Goal: Task Accomplishment & Management: Manage account settings

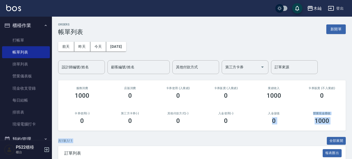
scroll to position [51, 0]
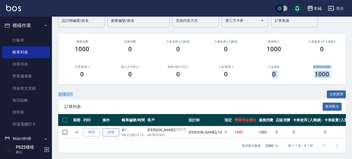
click at [113, 128] on link "詳情" at bounding box center [111, 132] width 17 height 8
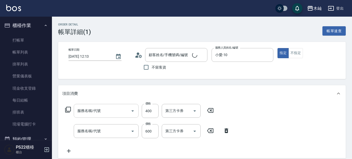
type input "[DATE] 12:13"
type input "小愛-10"
type input "A級單剪(105)"
type input "精油洗+去角質(抗油)(110)"
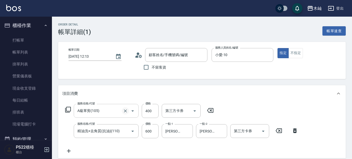
type input "陳岱鈺/0978701812/12217"
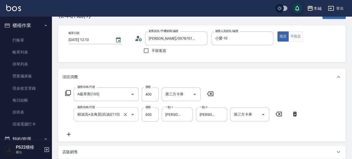
scroll to position [26, 0]
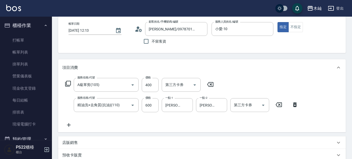
click at [67, 125] on icon at bounding box center [68, 125] width 13 height 6
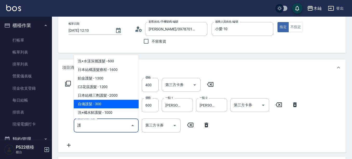
click at [99, 105] on span "自備護髮 - 300" at bounding box center [106, 104] width 65 height 9
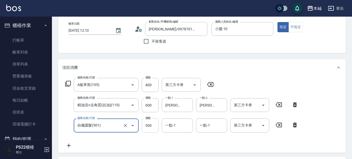
type input "自備護髮(501)"
click at [148, 126] on input "300" at bounding box center [150, 125] width 17 height 14
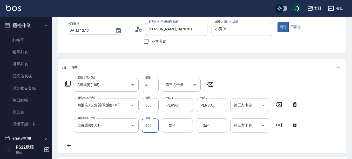
click at [150, 128] on input "300" at bounding box center [150, 125] width 17 height 14
drag, startPoint x: 155, startPoint y: 125, endPoint x: 145, endPoint y: 126, distance: 10.9
click at [145, 126] on input "300" at bounding box center [150, 125] width 17 height 14
type input "100"
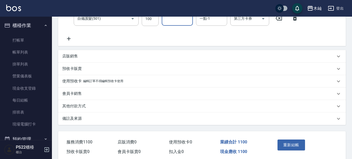
scroll to position [155, 0]
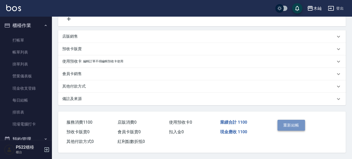
click at [292, 126] on button "重新結帳" at bounding box center [291, 125] width 28 height 11
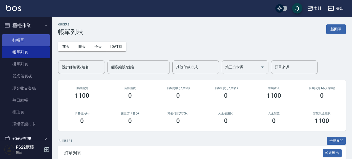
click at [33, 38] on link "打帳單" at bounding box center [26, 40] width 48 height 12
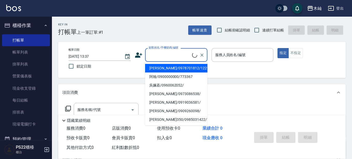
click at [163, 58] on input "顧客姓名/手機號碼/編號" at bounding box center [169, 54] width 45 height 9
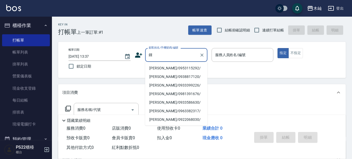
drag, startPoint x: 155, startPoint y: 68, endPoint x: 193, endPoint y: 66, distance: 37.9
click at [155, 68] on li "鍾玉萍/0953115292/" at bounding box center [176, 68] width 62 height 9
type input "鍾玉萍/0953115292/"
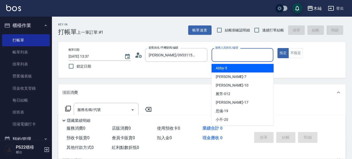
click at [223, 57] on input "服務人員姓名/編號" at bounding box center [242, 54] width 57 height 9
click at [219, 69] on span "Abby -5" at bounding box center [221, 67] width 11 height 5
type input "Abby-5"
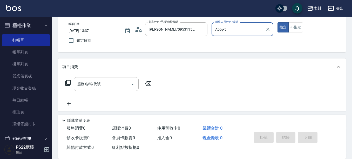
scroll to position [26, 0]
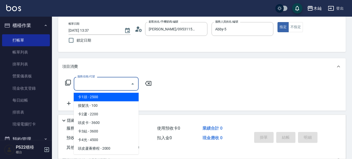
click at [92, 79] on div "服務名稱/代號 服務名稱/代號" at bounding box center [106, 84] width 65 height 14
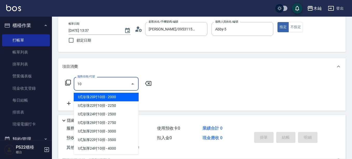
type input "102"
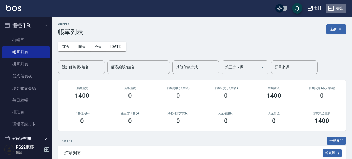
click at [329, 7] on icon "button" at bounding box center [331, 8] width 6 height 6
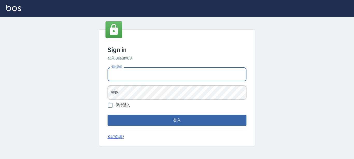
click at [151, 77] on input "電話號碼" at bounding box center [177, 74] width 139 height 14
type input "0929726667"
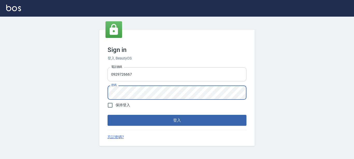
click at [108, 115] on button "登入" at bounding box center [177, 120] width 139 height 11
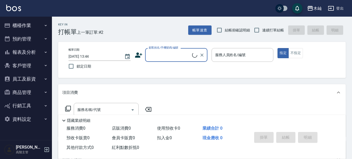
click at [30, 24] on button "櫃檯作業" at bounding box center [26, 25] width 48 height 13
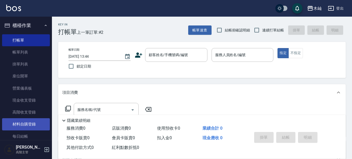
click at [34, 123] on link "材料自購登錄" at bounding box center [26, 124] width 48 height 12
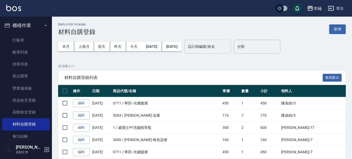
click at [229, 50] on input "設計師編號/姓名" at bounding box center [208, 46] width 42 height 9
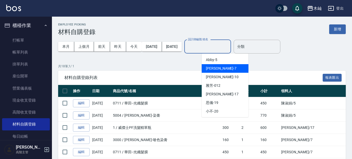
click at [232, 67] on div "玟玟 -7" at bounding box center [225, 68] width 47 height 9
type input "玟玟-7"
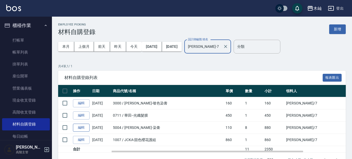
click at [85, 128] on link "編輯" at bounding box center [81, 128] width 17 height 8
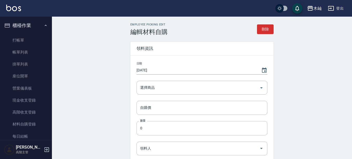
type input "2025/08/01"
type input "里歐-染膏"
type input "110"
type input "8"
type input "戴玟婷"
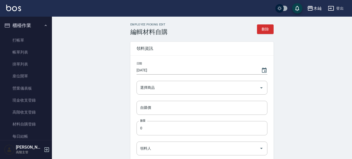
type input "自購"
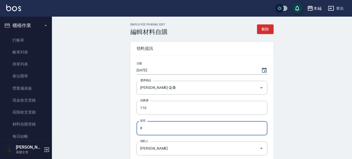
click at [155, 128] on input "8" at bounding box center [201, 128] width 131 height 14
type input "3"
click at [315, 123] on div "Employee Picking Edit 編輯材料自購 刪除 領料資訊 日期 2025/08/01 選擇商品 里歐-染膏 選擇商品 自購價 110 自購價 …" at bounding box center [202, 137] width 300 height 240
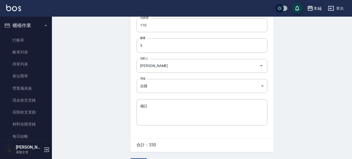
scroll to position [98, 0]
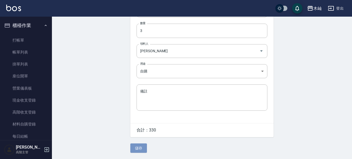
drag, startPoint x: 145, startPoint y: 148, endPoint x: 184, endPoint y: 146, distance: 39.2
click at [145, 148] on button "儲存" at bounding box center [138, 148] width 17 height 10
click at [141, 147] on button "儲存" at bounding box center [138, 148] width 17 height 10
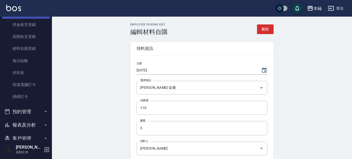
scroll to position [78, 0]
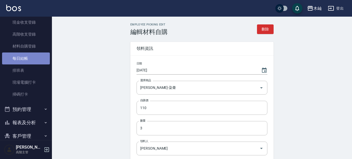
click at [31, 58] on link "每日結帳" at bounding box center [26, 58] width 48 height 12
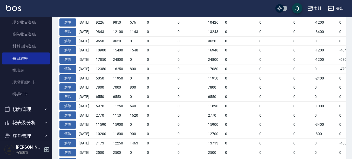
scroll to position [207, 0]
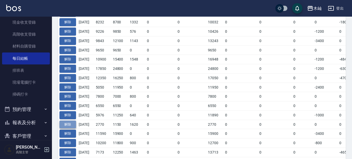
click at [74, 125] on button "解除" at bounding box center [67, 124] width 17 height 8
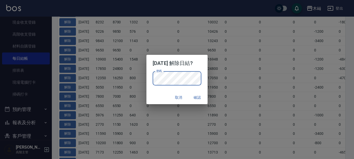
click at [203, 97] on button "確認" at bounding box center [197, 98] width 17 height 10
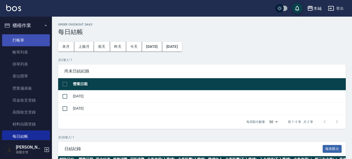
scroll to position [217, 0]
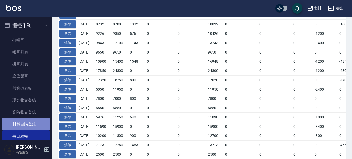
click at [37, 121] on link "材料自購登錄" at bounding box center [26, 124] width 48 height 12
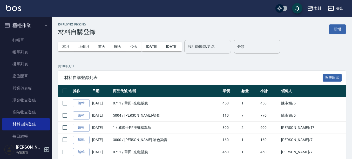
click at [229, 45] on input "設計師編號/姓名" at bounding box center [208, 46] width 42 height 9
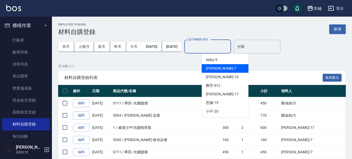
click at [224, 67] on div "玟玟 -7" at bounding box center [225, 68] width 47 height 9
type input "玟玟-7"
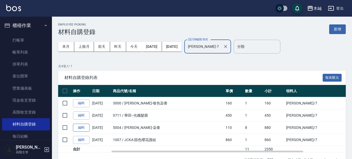
click at [76, 127] on link "編輯" at bounding box center [81, 128] width 17 height 8
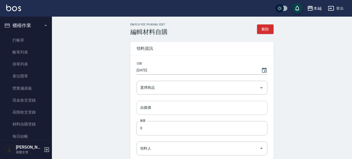
type input "2025/08/01"
type input "里歐-染膏"
type input "110"
type input "8"
type input "戴玟婷"
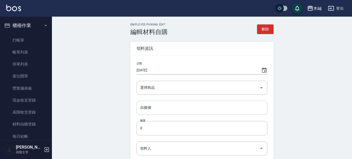
type input "自購"
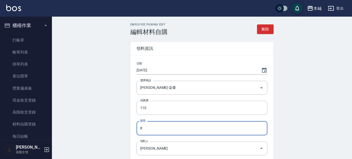
click at [150, 130] on input "8" at bounding box center [201, 128] width 131 height 14
type input "3"
click at [296, 113] on div "Employee Picking Edit 編輯材料自購 刪除 領料資訊 日期 2025/08/01 選擇商品 里歐-染膏 選擇商品 自購價 110 自購價 …" at bounding box center [202, 137] width 300 height 240
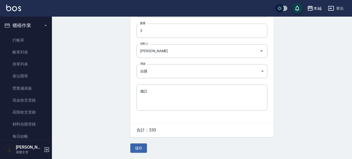
scroll to position [98, 0]
click at [143, 146] on button "儲存" at bounding box center [138, 148] width 17 height 10
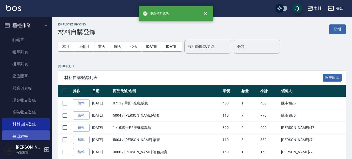
click at [36, 133] on link "每日結帳" at bounding box center [26, 136] width 48 height 12
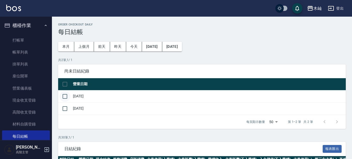
click at [62, 98] on input "checkbox" at bounding box center [64, 96] width 11 height 11
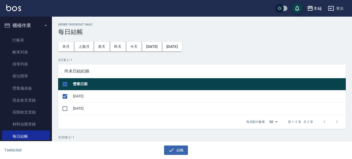
drag, startPoint x: 173, startPoint y: 148, endPoint x: 159, endPoint y: 86, distance: 63.6
click at [173, 145] on div "結帳" at bounding box center [174, 148] width 174 height 14
click at [179, 152] on button "結帳" at bounding box center [176, 150] width 24 height 10
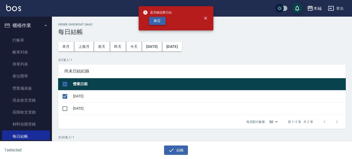
click at [161, 21] on button "確定" at bounding box center [157, 21] width 17 height 8
checkbox input "false"
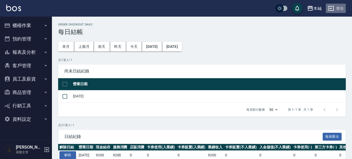
click at [332, 12] on button "登出" at bounding box center [336, 9] width 20 height 10
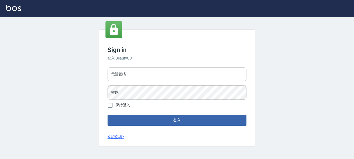
drag, startPoint x: 160, startPoint y: 76, endPoint x: 158, endPoint y: 81, distance: 5.3
click at [160, 76] on input "電話號碼" at bounding box center [177, 74] width 139 height 14
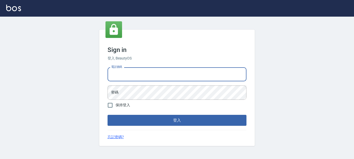
type input "7320483"
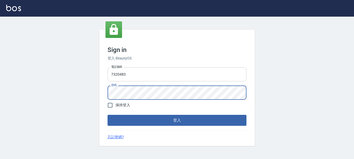
click at [108, 115] on button "登入" at bounding box center [177, 120] width 139 height 11
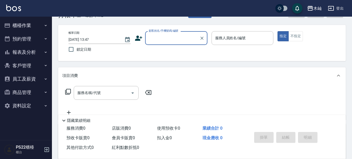
scroll to position [26, 0]
